Goal: Information Seeking & Learning: Learn about a topic

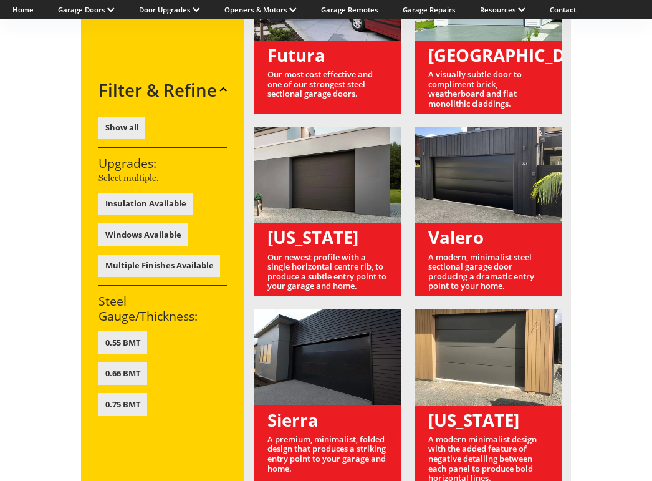
scroll to position [805, 0]
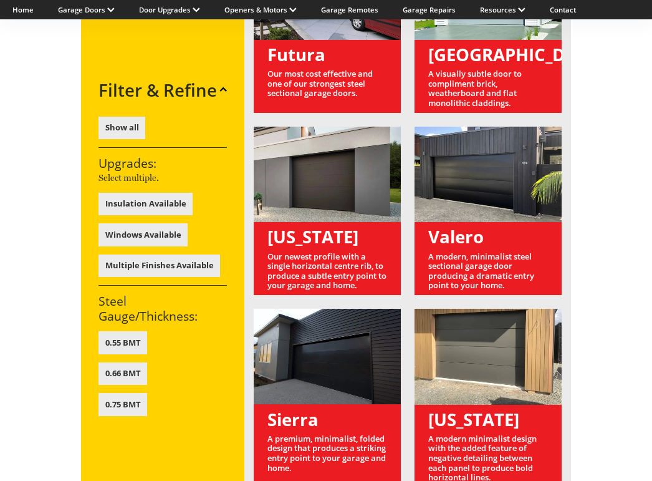
click at [502, 164] on link at bounding box center [488, 211] width 147 height 168
click at [474, 205] on link at bounding box center [488, 211] width 147 height 168
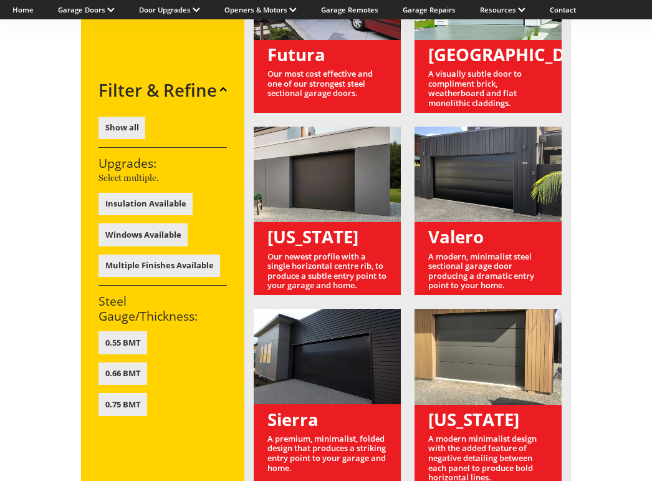
click at [474, 205] on link at bounding box center [488, 211] width 147 height 168
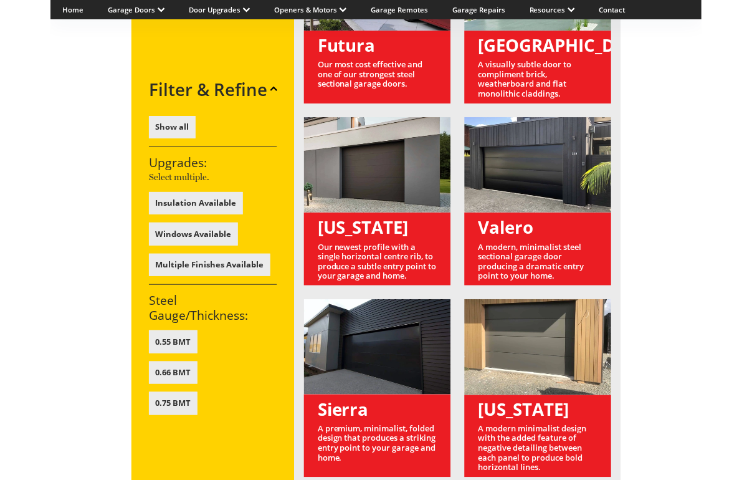
scroll to position [817, 0]
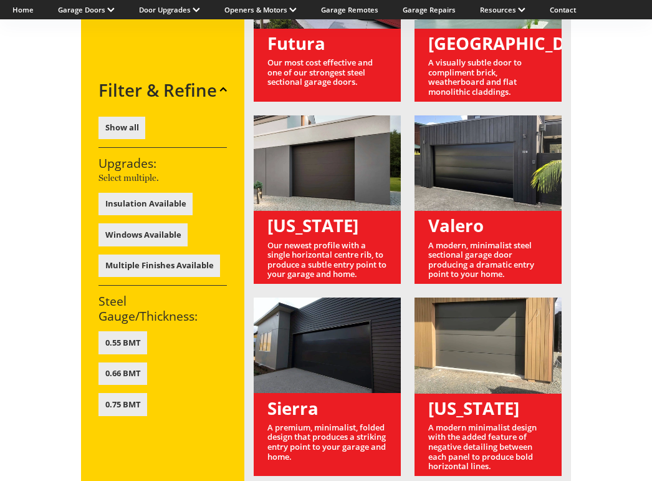
click at [478, 180] on link at bounding box center [488, 199] width 147 height 168
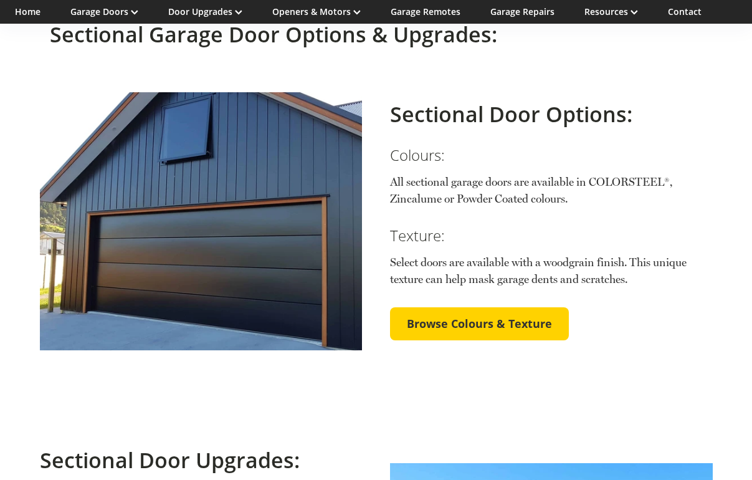
scroll to position [1834, 0]
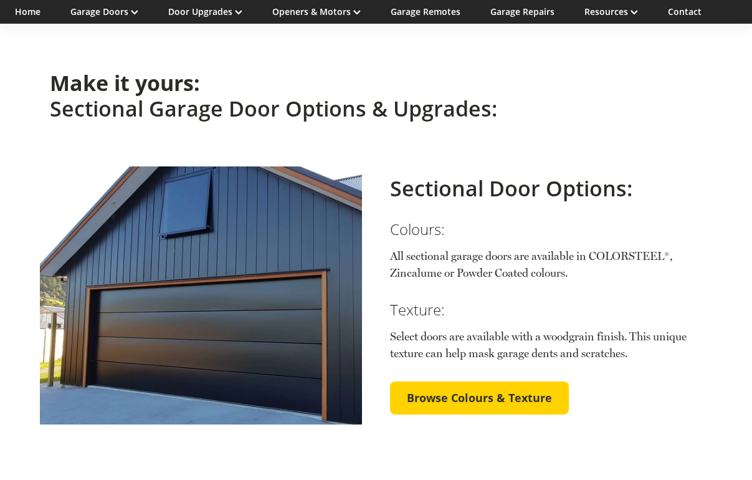
click at [276, 236] on link at bounding box center [201, 295] width 323 height 258
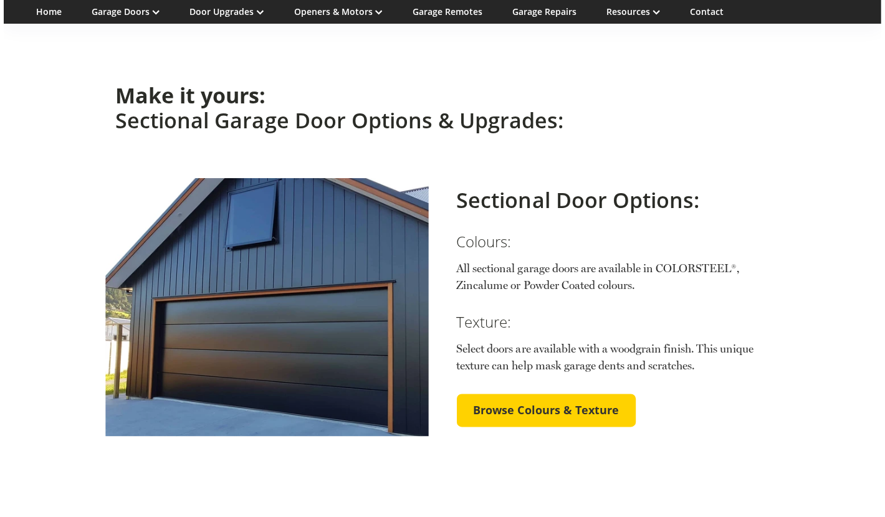
scroll to position [1876, 0]
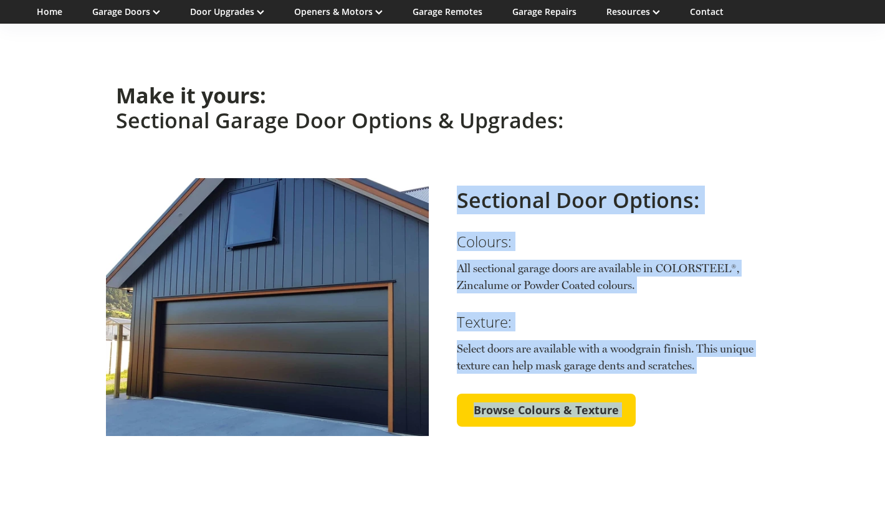
drag, startPoint x: 280, startPoint y: 352, endPoint x: -44, endPoint y: 509, distance: 360.7
drag, startPoint x: 193, startPoint y: 261, endPoint x: -86, endPoint y: 482, distance: 355.9
click at [191, 272] on link at bounding box center [267, 307] width 323 height 258
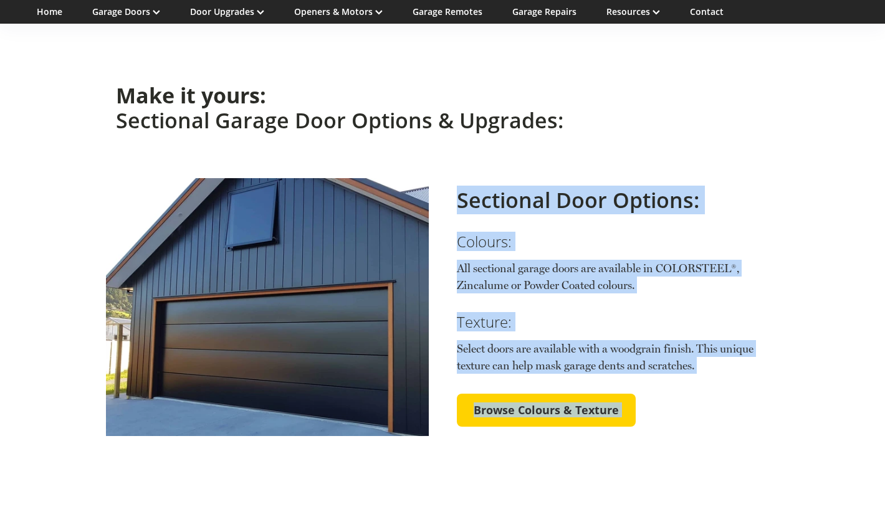
drag, startPoint x: 191, startPoint y: 272, endPoint x: -31, endPoint y: 460, distance: 291.1
click at [593, 404] on span "Browse Colours & Texture" at bounding box center [546, 411] width 145 height 14
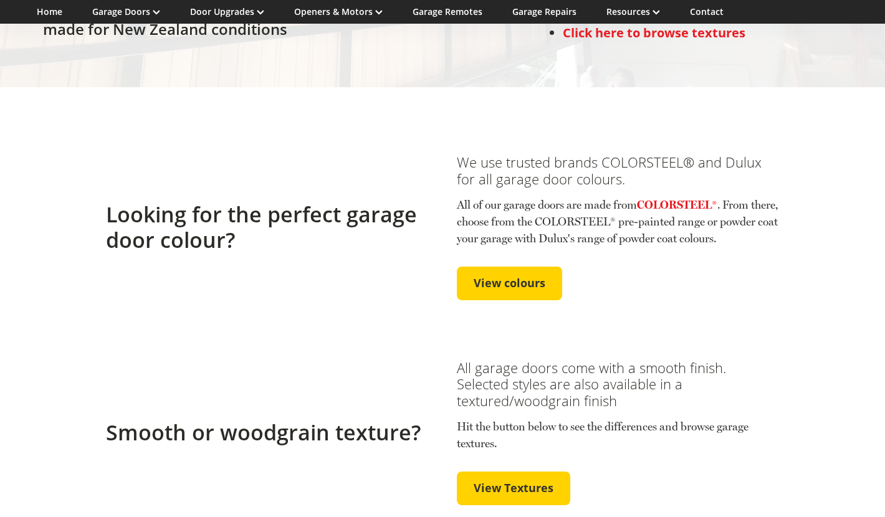
scroll to position [248, 0]
click at [536, 291] on span "View colours" at bounding box center [510, 284] width 72 height 14
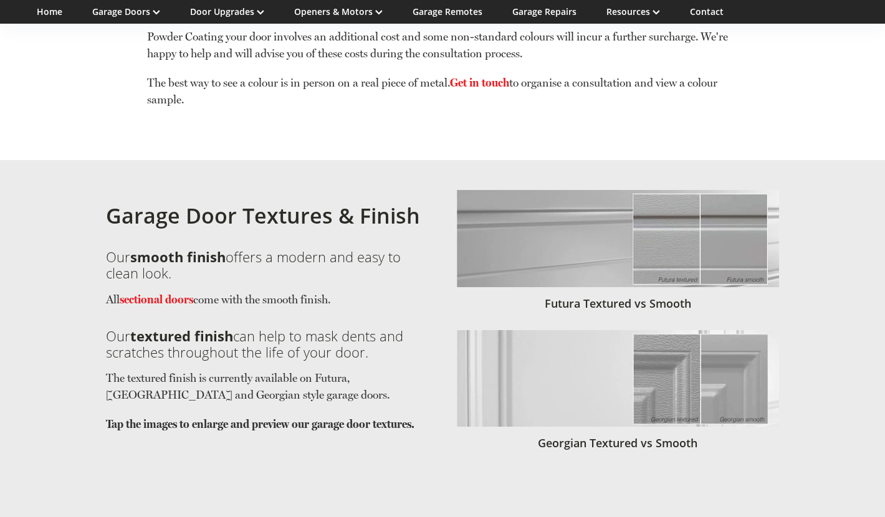
scroll to position [3507, 0]
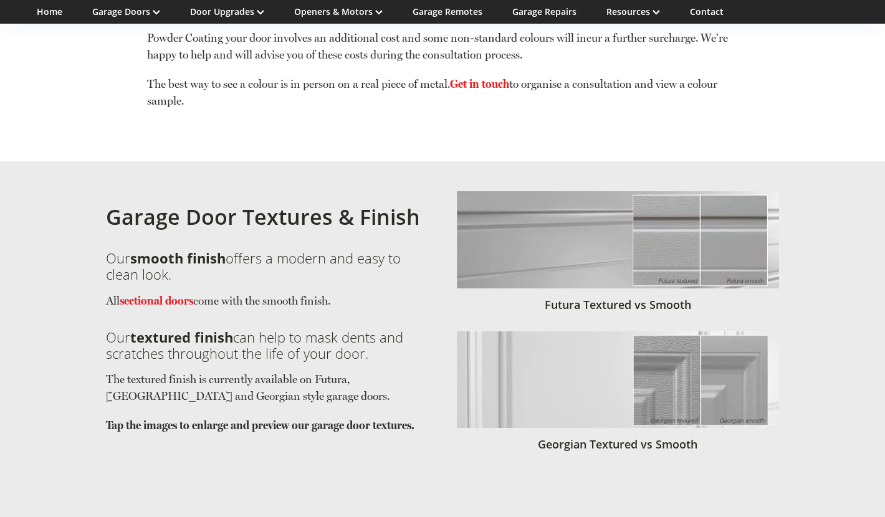
click at [603, 191] on link at bounding box center [618, 258] width 323 height 135
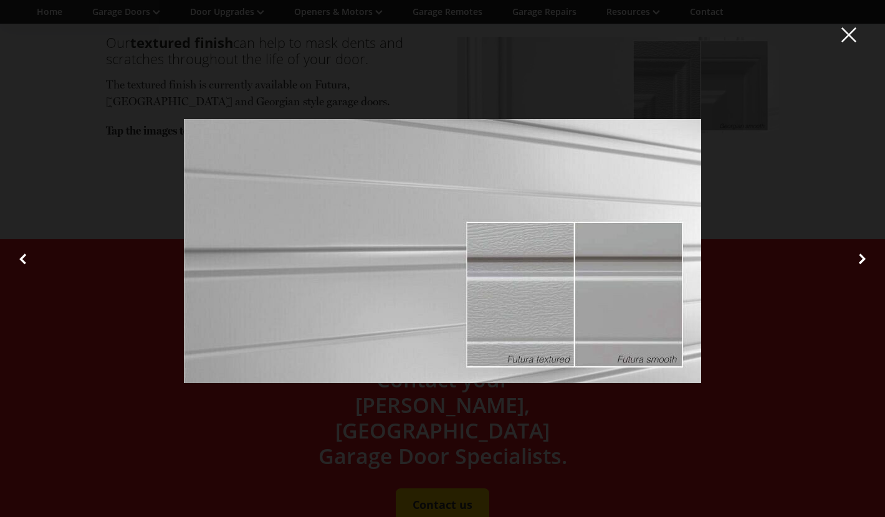
scroll to position [3804, 0]
click at [845, 37] on span at bounding box center [848, 35] width 15 height 16
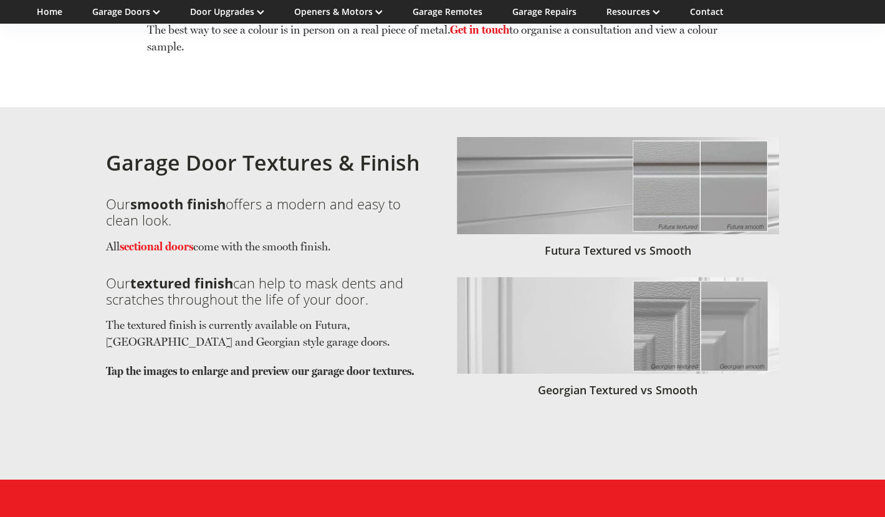
scroll to position [3545, 0]
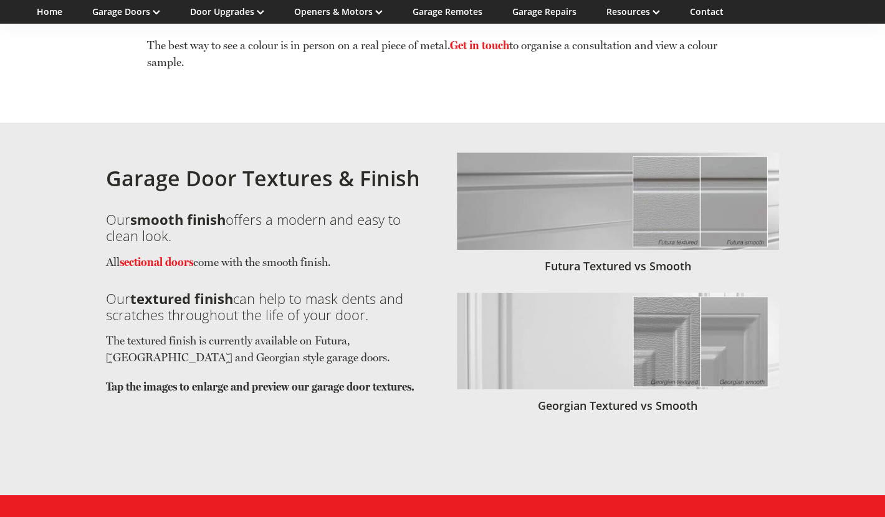
click at [654, 293] on link at bounding box center [618, 360] width 323 height 135
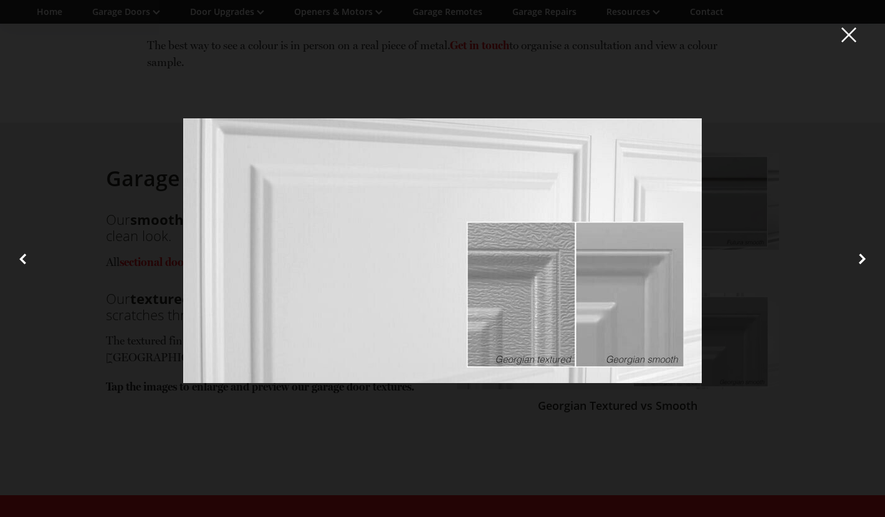
click at [852, 25] on rs-icon at bounding box center [781, 259] width 185 height 497
